Goal: Use online tool/utility: Utilize a website feature to perform a specific function

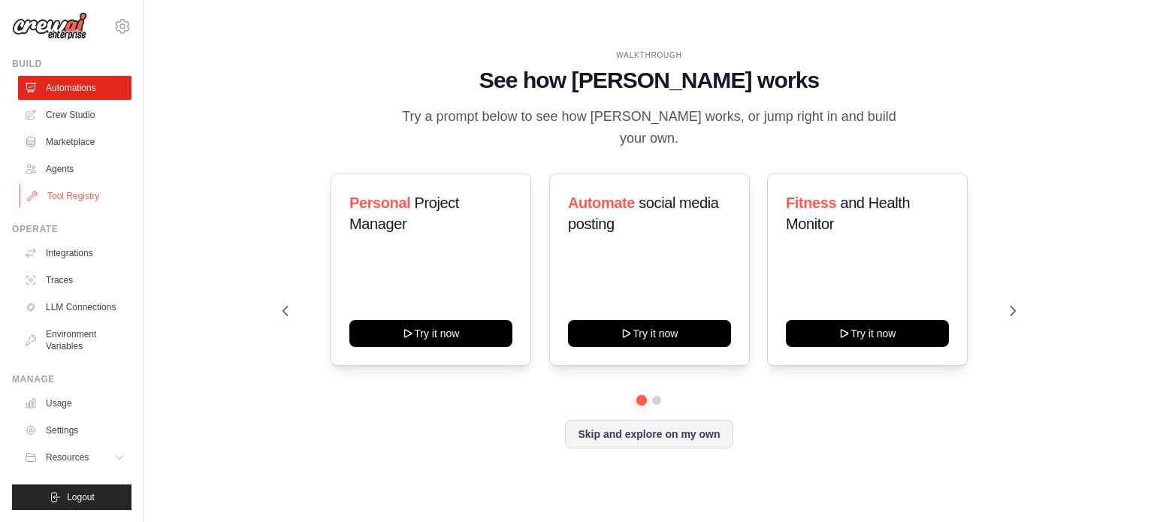
scroll to position [17, 0]
click at [87, 113] on link "Crew Studio" at bounding box center [76, 115] width 113 height 24
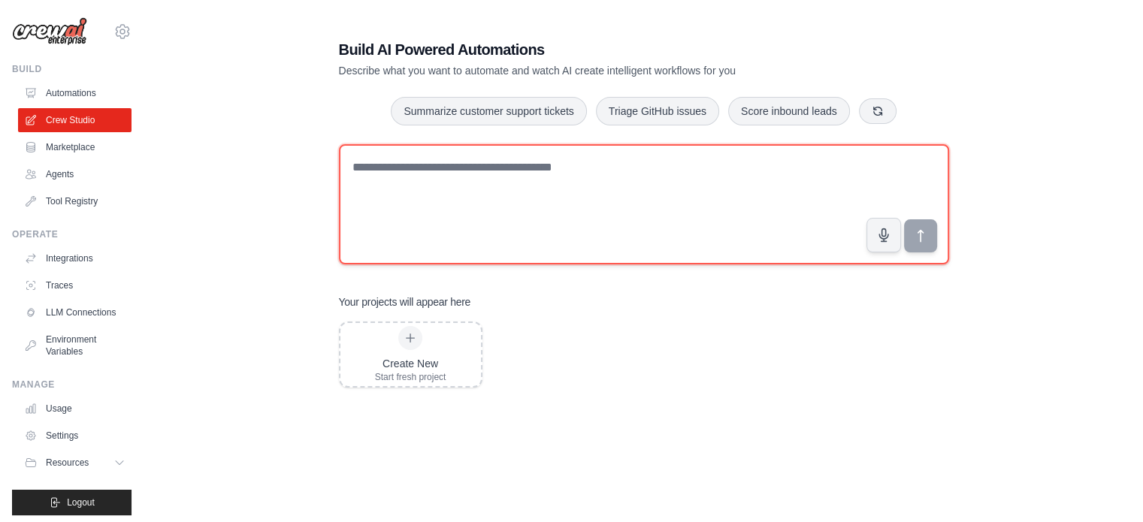
click at [490, 206] on textarea at bounding box center [644, 204] width 610 height 120
type textarea "**********"
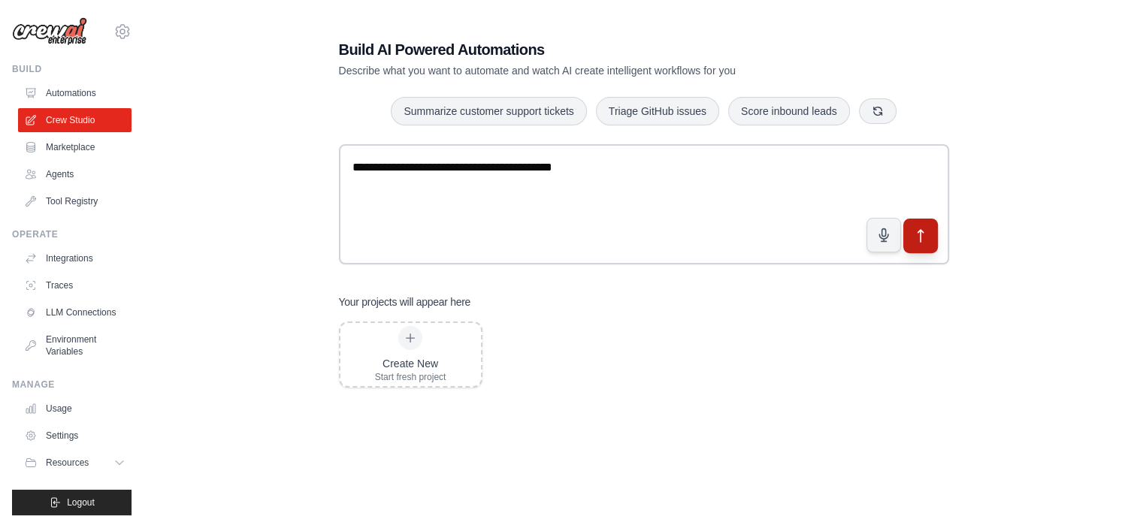
click at [917, 245] on button "submit" at bounding box center [919, 236] width 35 height 35
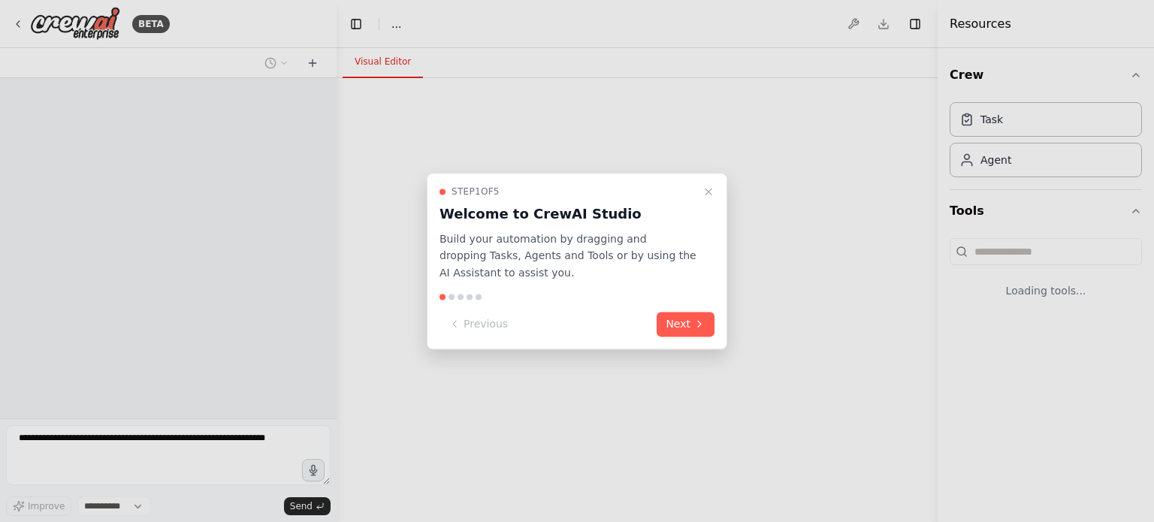
select select "****"
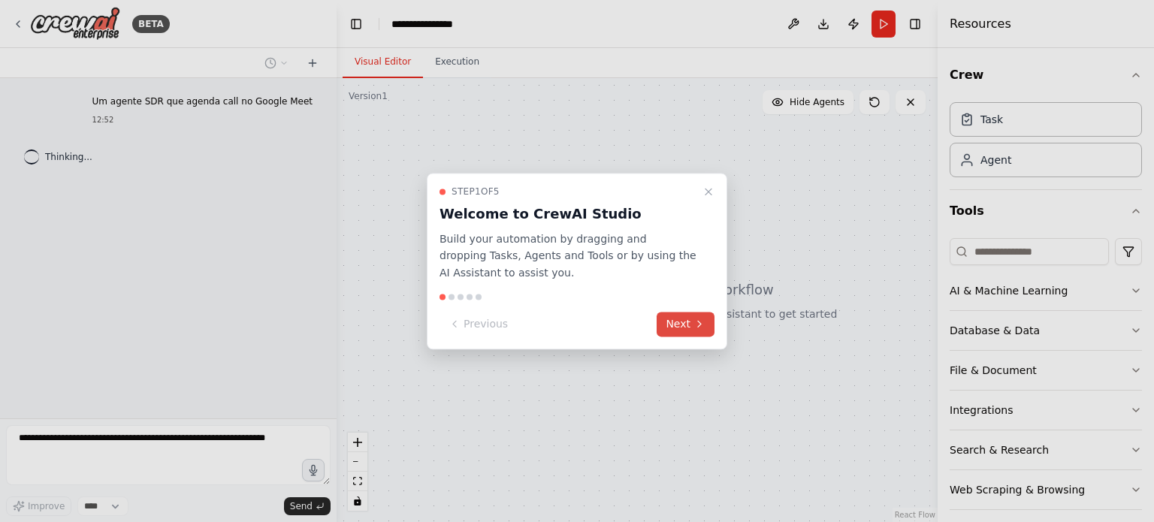
click at [709, 328] on button "Next" at bounding box center [686, 324] width 58 height 25
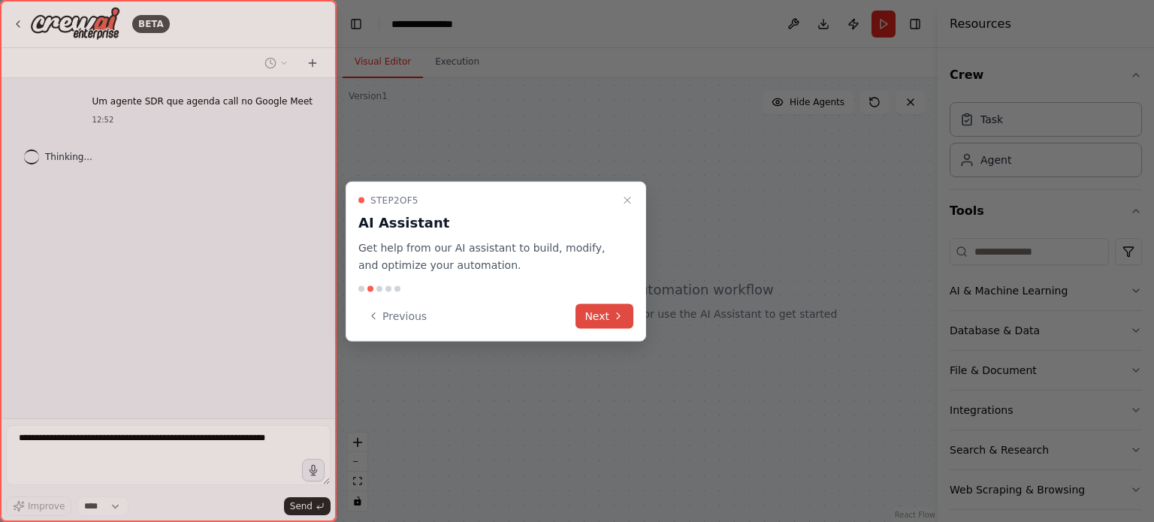
click at [617, 313] on icon at bounding box center [618, 316] width 3 height 6
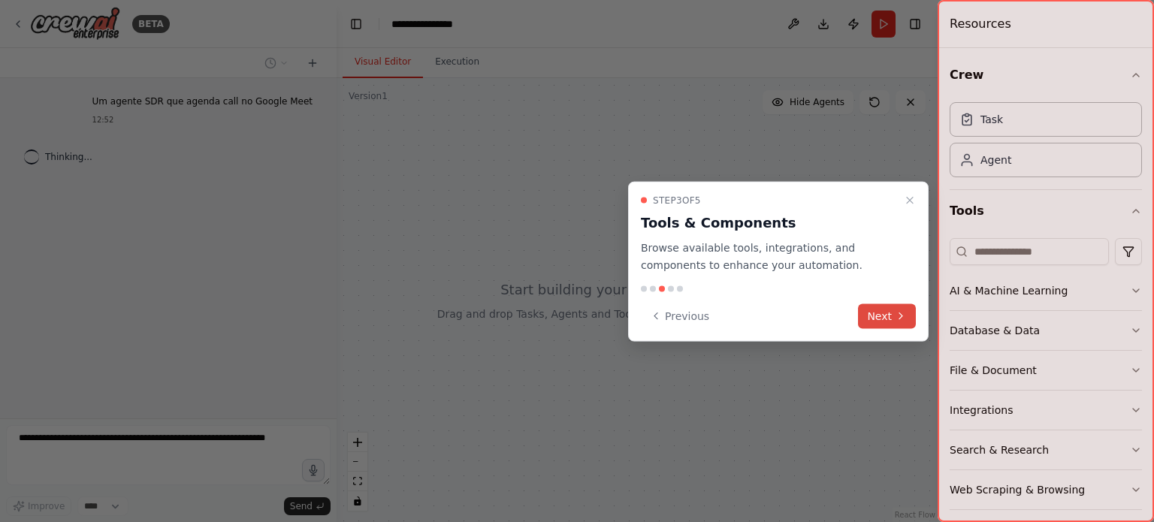
click at [868, 318] on button "Next" at bounding box center [887, 316] width 58 height 25
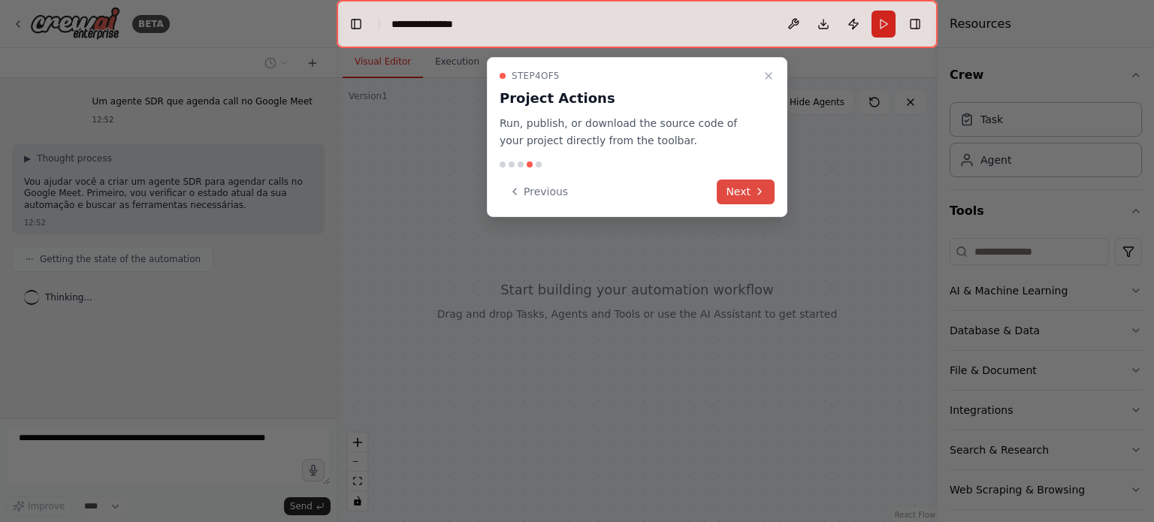
click at [733, 192] on button "Next" at bounding box center [746, 192] width 58 height 25
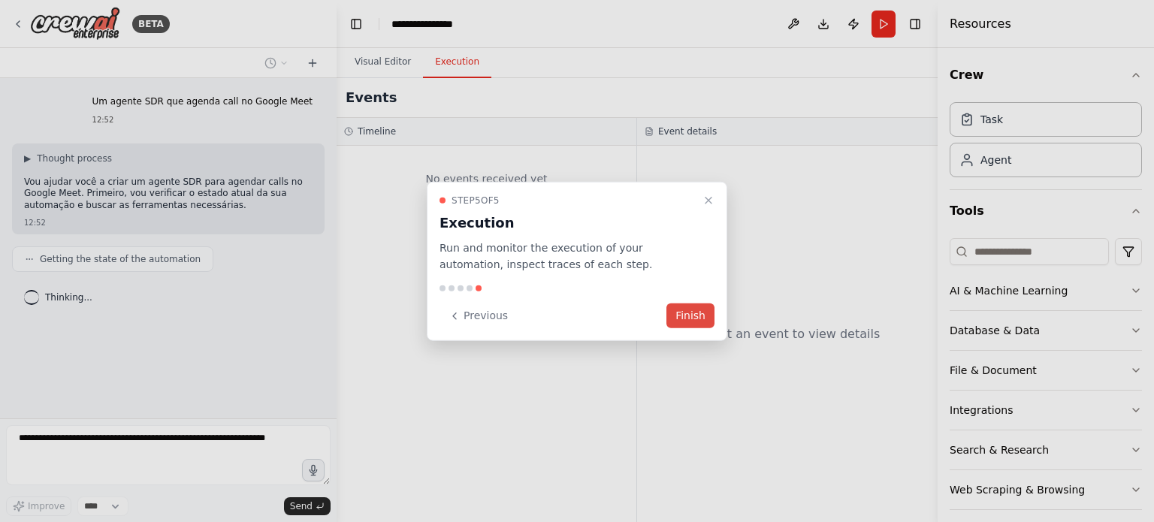
click at [698, 308] on button "Finish" at bounding box center [691, 316] width 48 height 25
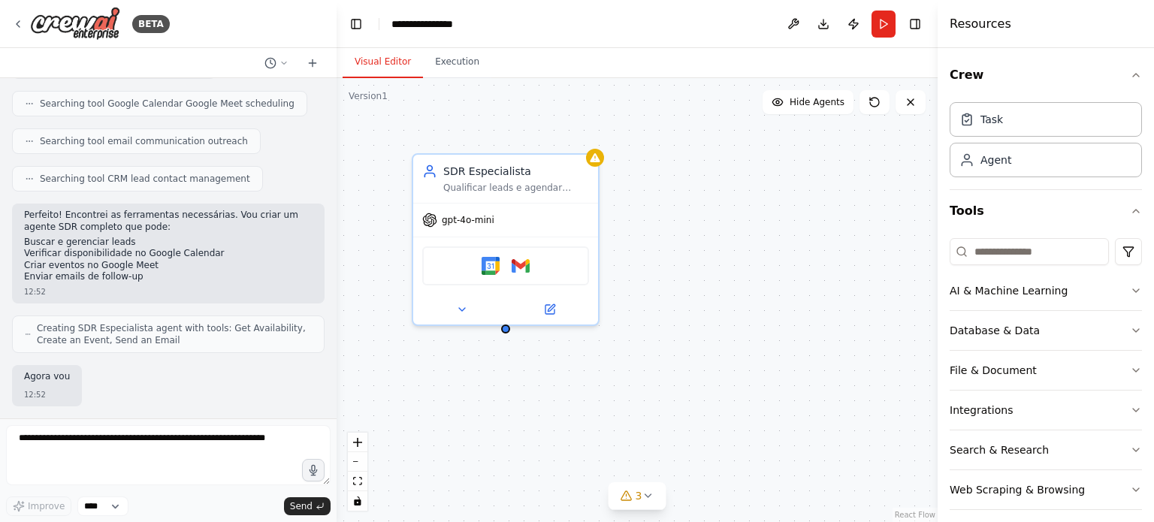
scroll to position [304, 0]
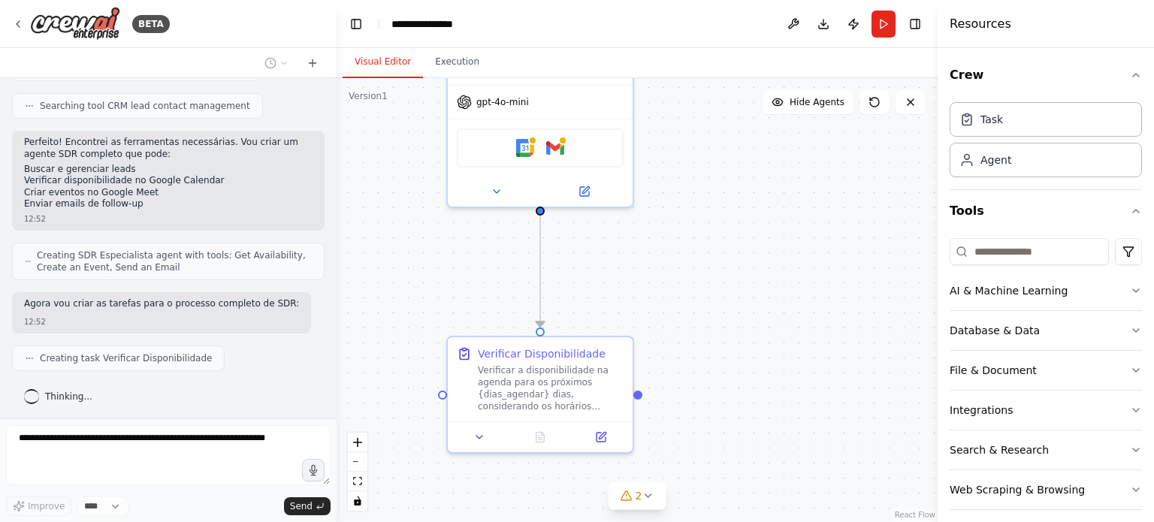
drag, startPoint x: 586, startPoint y: 378, endPoint x: 621, endPoint y: 260, distance: 122.9
click at [621, 260] on div ".deletable-edge-delete-btn { width: 20px; height: 20px; border: 0px solid #ffff…" at bounding box center [637, 300] width 601 height 444
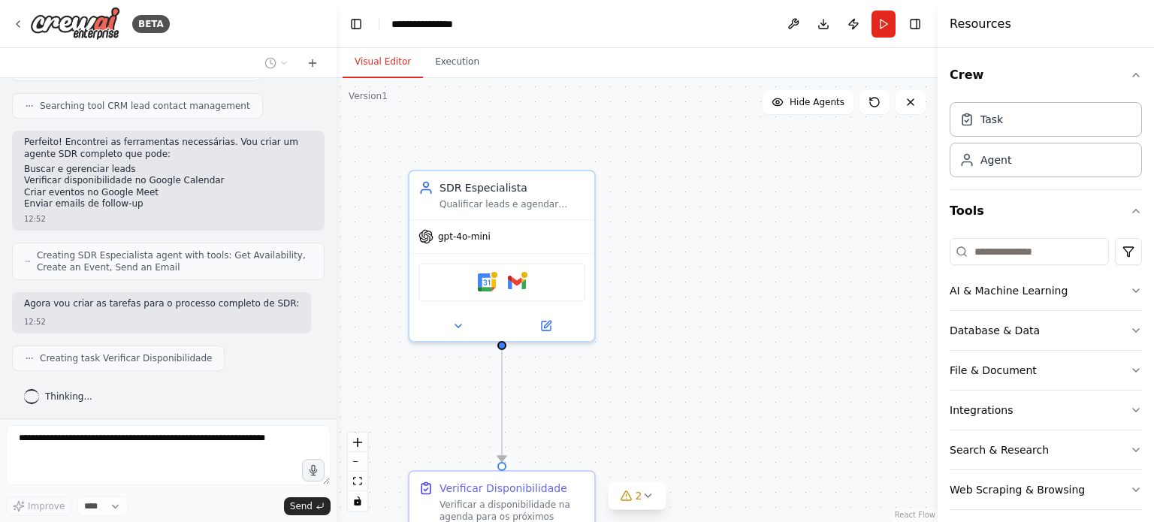
drag, startPoint x: 699, startPoint y: 219, endPoint x: 661, endPoint y: 349, distance: 136.2
click at [661, 349] on div ".deletable-edge-delete-btn { width: 20px; height: 20px; border: 0px solid #ffff…" at bounding box center [637, 300] width 601 height 444
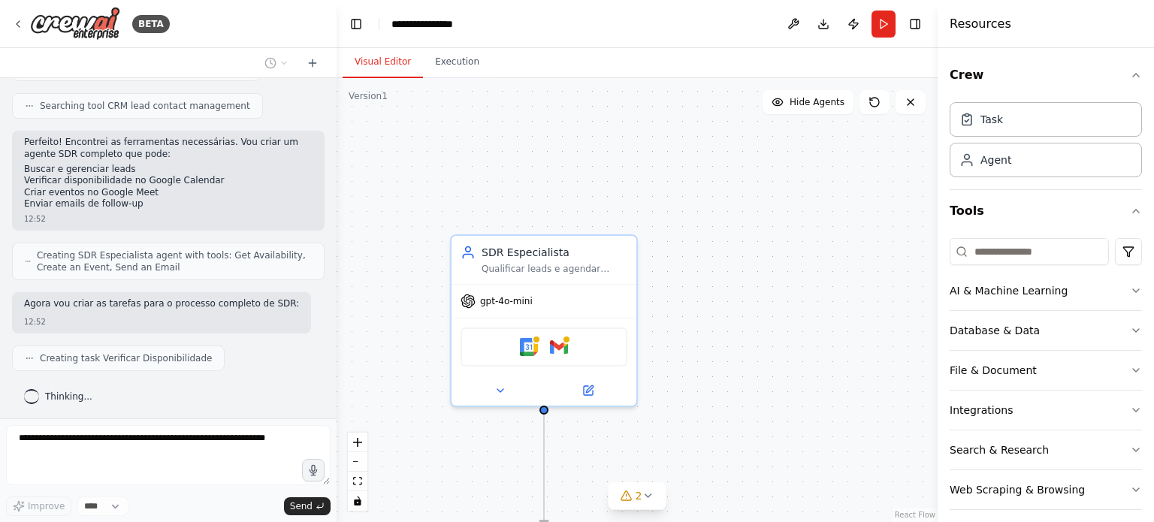
drag, startPoint x: 667, startPoint y: 287, endPoint x: 715, endPoint y: 351, distance: 79.5
click at [715, 351] on div ".deletable-edge-delete-btn { width: 20px; height: 20px; border: 0px solid #ffff…" at bounding box center [637, 300] width 601 height 444
click at [537, 266] on div "Qualificar leads e agendar reuniões comerciais no Google Meet de forma eficient…" at bounding box center [560, 267] width 146 height 12
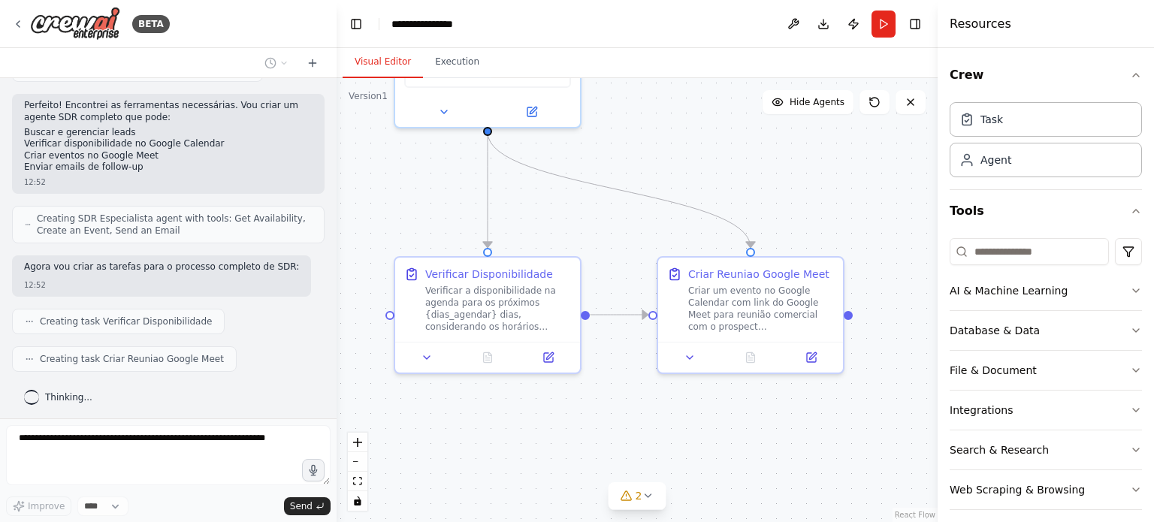
drag, startPoint x: 724, startPoint y: 270, endPoint x: 643, endPoint y: 48, distance: 236.1
click at [643, 48] on div "Visual Editor Execution Version 1 Show Tools Hide Agents .deletable-edge-delete…" at bounding box center [637, 285] width 601 height 474
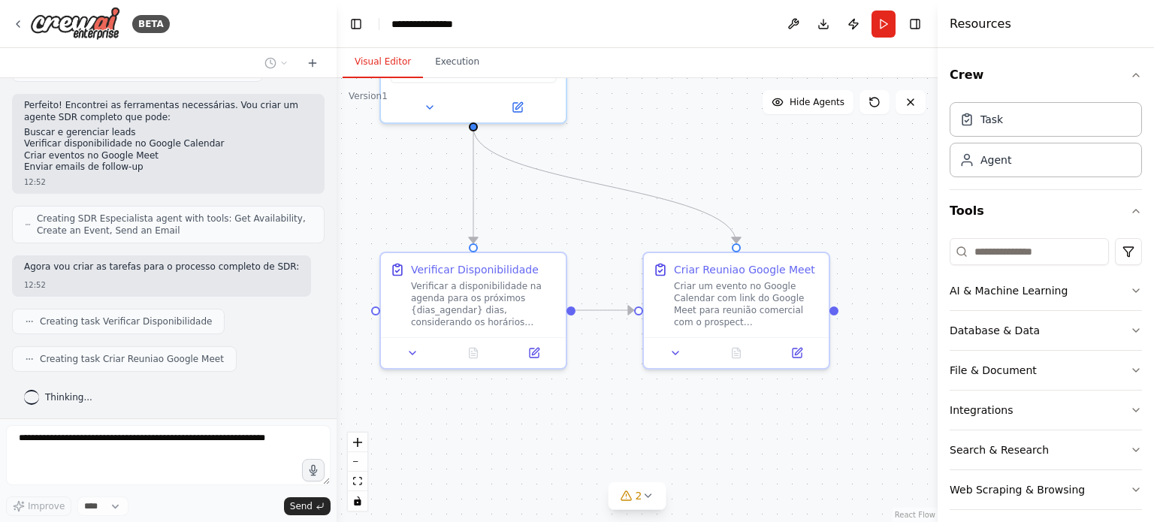
scroll to position [378, 0]
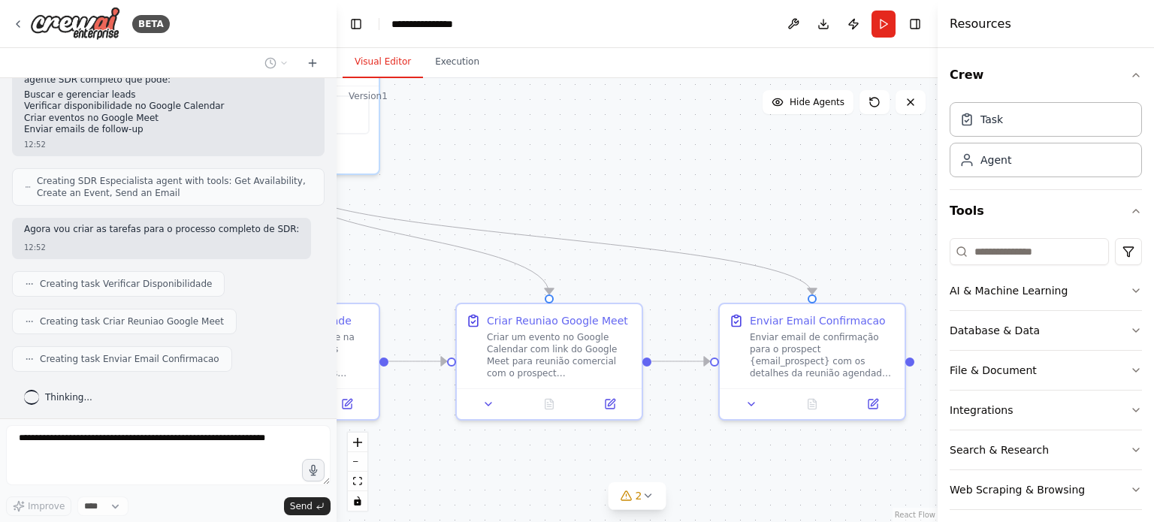
drag, startPoint x: 746, startPoint y: 107, endPoint x: 559, endPoint y: 158, distance: 194.0
click at [559, 158] on div ".deletable-edge-delete-btn { width: 20px; height: 20px; border: 0px solid #ffff…" at bounding box center [637, 300] width 601 height 444
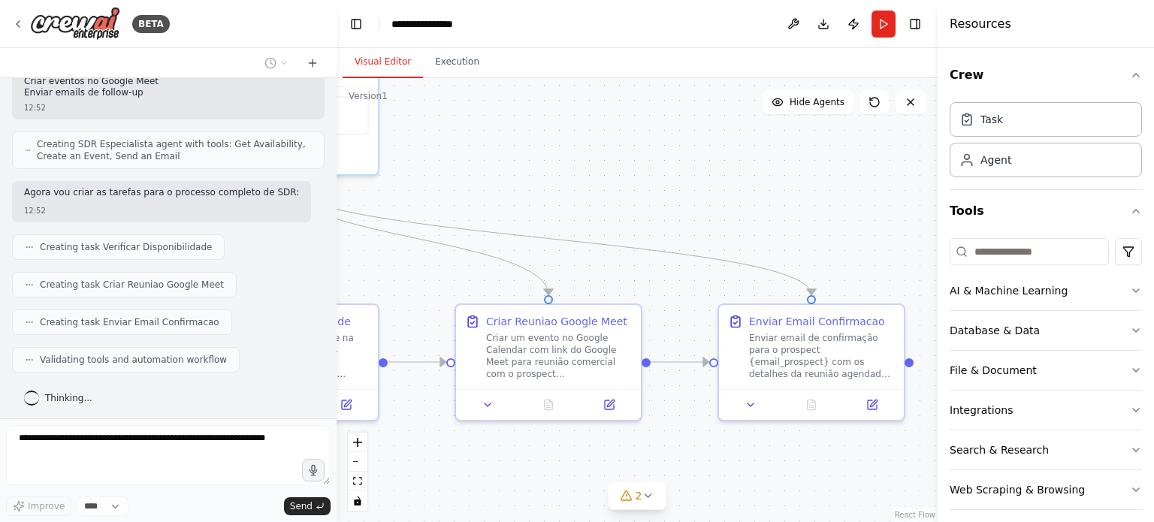
scroll to position [452, 0]
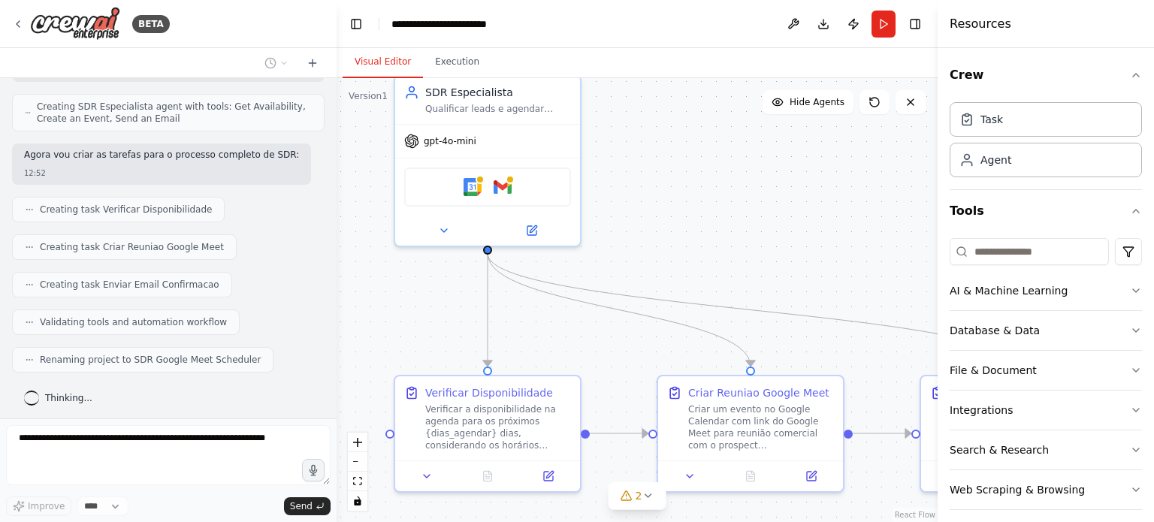
drag, startPoint x: 617, startPoint y: 199, endPoint x: 818, endPoint y: 271, distance: 213.9
click at [818, 271] on div ".deletable-edge-delete-btn { width: 20px; height: 20px; border: 0px solid #ffff…" at bounding box center [637, 300] width 601 height 444
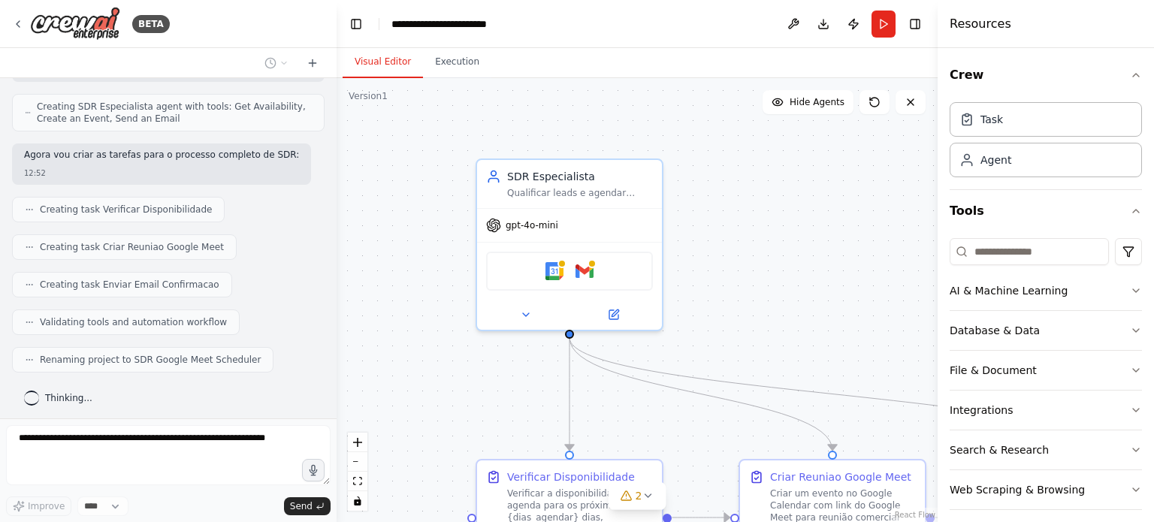
click at [794, 312] on div "BETA Um agente SDR que agenda call no Google Meet 12:52 ▶ Thought process Vou a…" at bounding box center [577, 261] width 1154 height 522
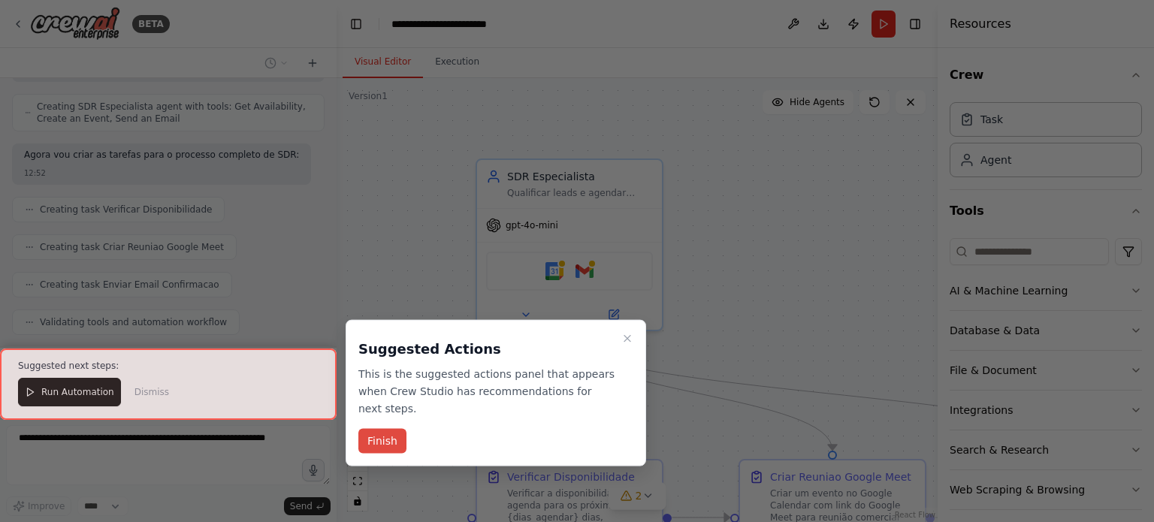
click at [379, 429] on button "Finish" at bounding box center [382, 441] width 48 height 25
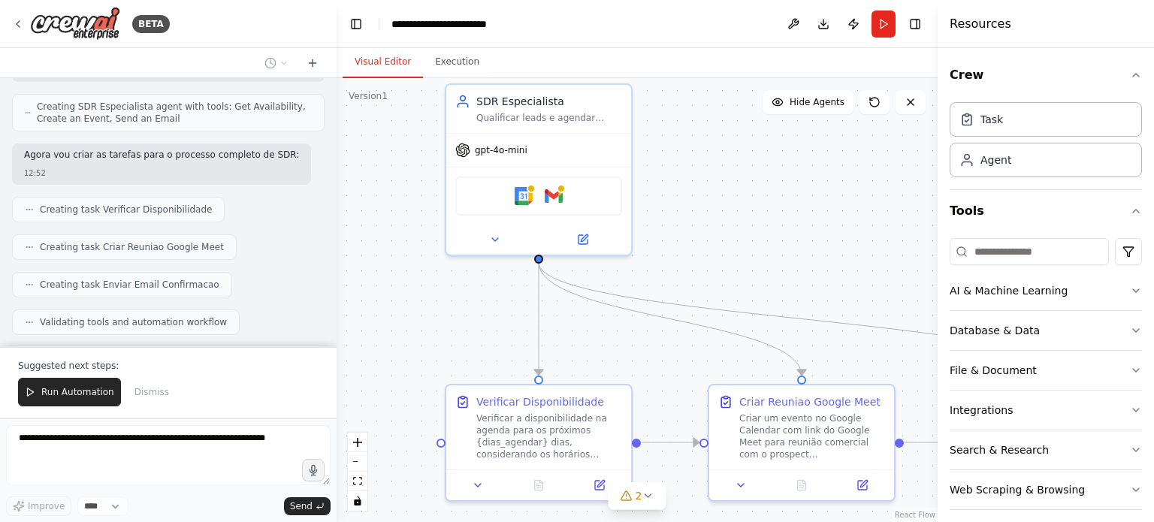
drag, startPoint x: 418, startPoint y: 353, endPoint x: 379, endPoint y: 292, distance: 73.0
click at [387, 285] on div ".deletable-edge-delete-btn { width: 20px; height: 20px; border: 0px solid #ffff…" at bounding box center [637, 300] width 601 height 444
click at [63, 401] on button "Run Automation" at bounding box center [69, 392] width 103 height 29
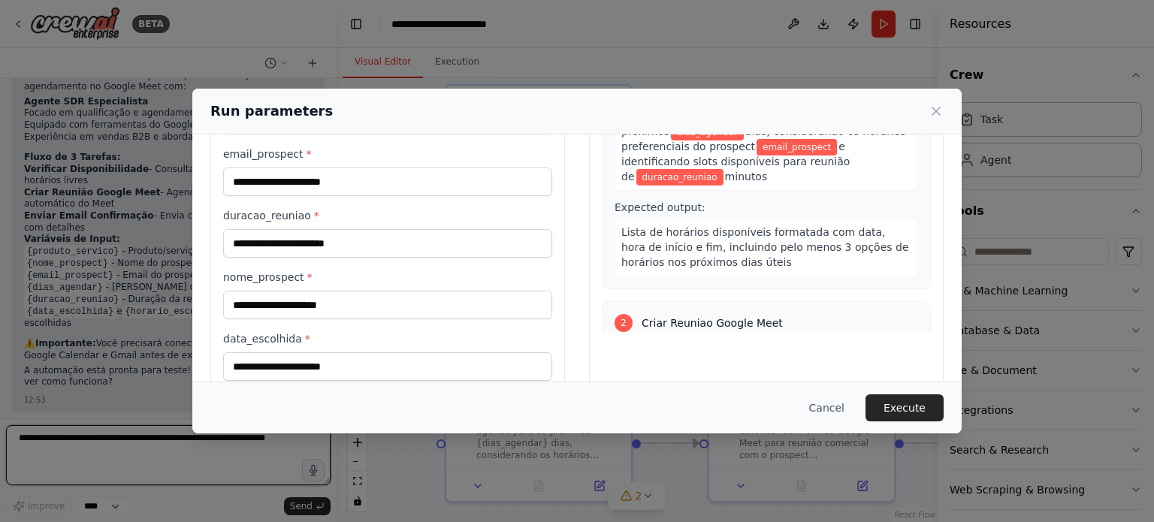
scroll to position [0, 0]
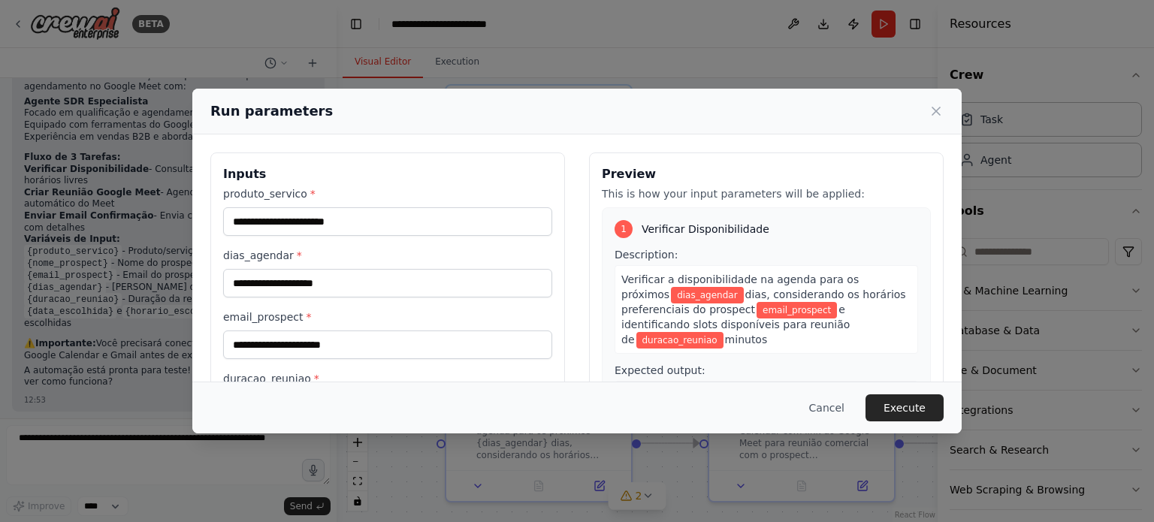
click at [947, 109] on div "Run parameters" at bounding box center [576, 112] width 769 height 46
click at [941, 109] on icon at bounding box center [936, 111] width 15 height 15
